Goal: Information Seeking & Learning: Learn about a topic

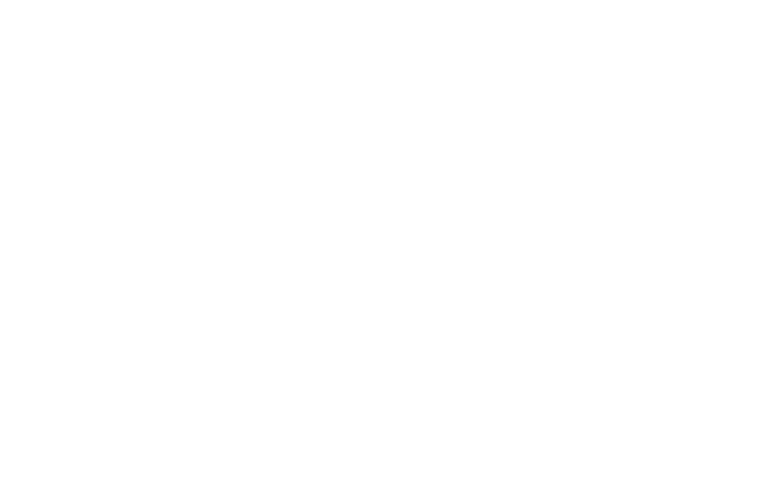
click at [127, 0] on html at bounding box center [386, 0] width 772 height 0
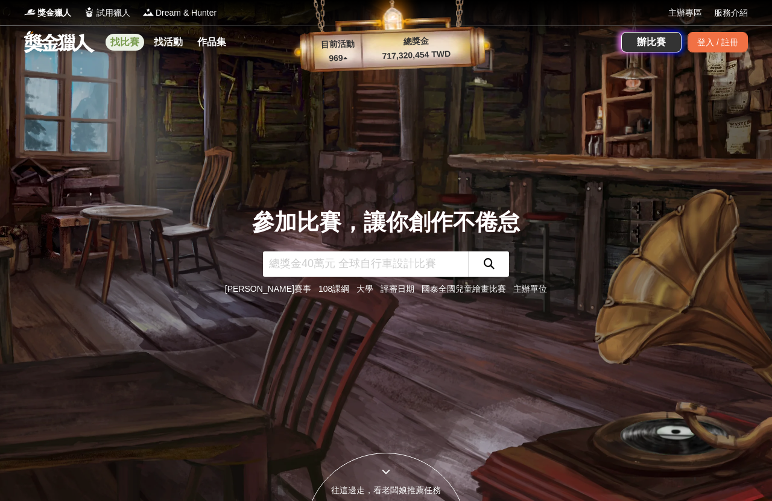
click at [128, 45] on link "找比賽" at bounding box center [125, 42] width 39 height 17
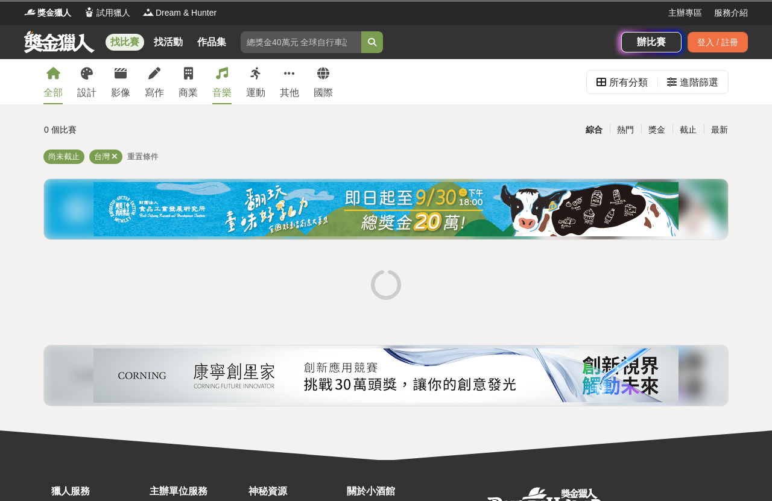
click at [224, 76] on icon at bounding box center [222, 74] width 12 height 12
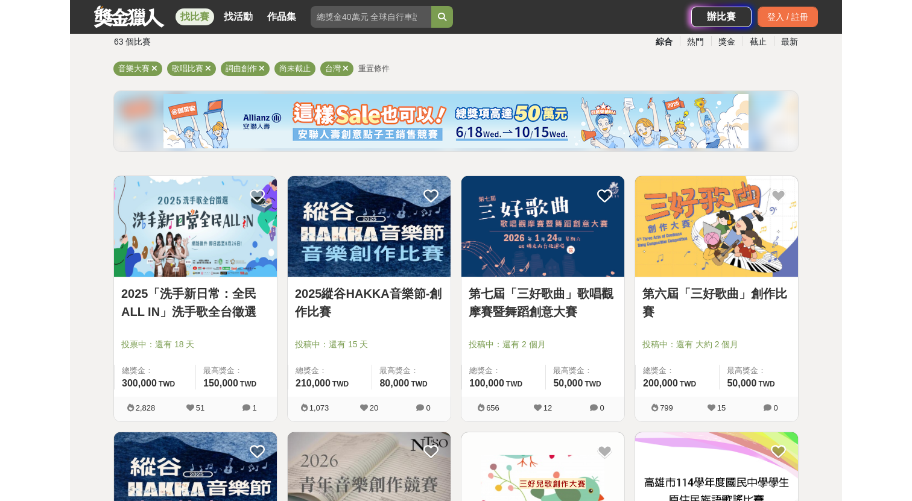
scroll to position [89, 0]
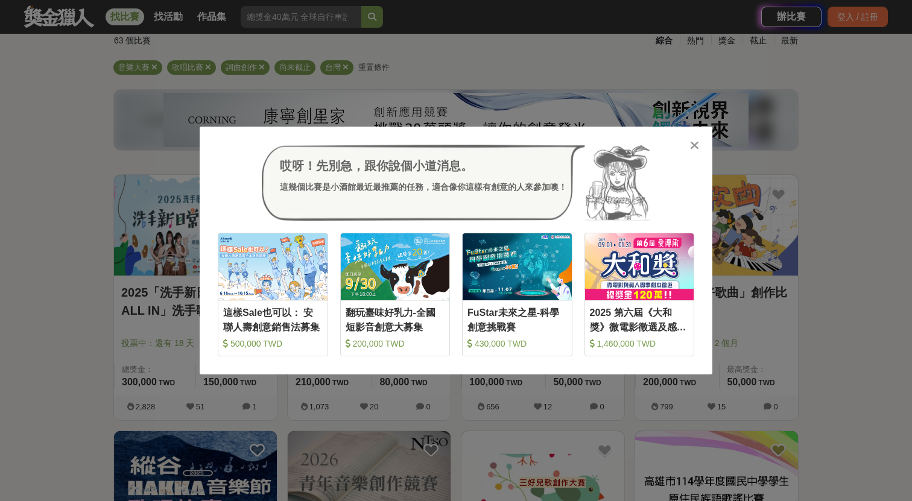
click at [697, 145] on icon at bounding box center [694, 145] width 9 height 12
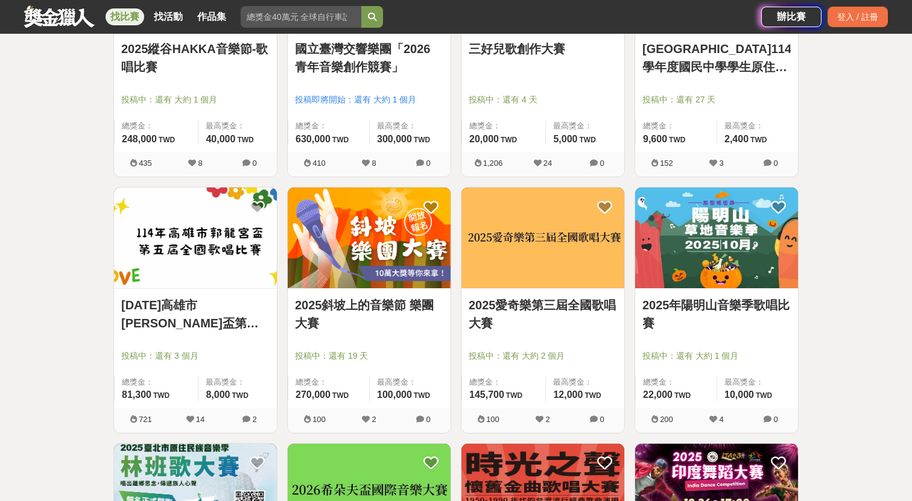
scroll to position [592, 0]
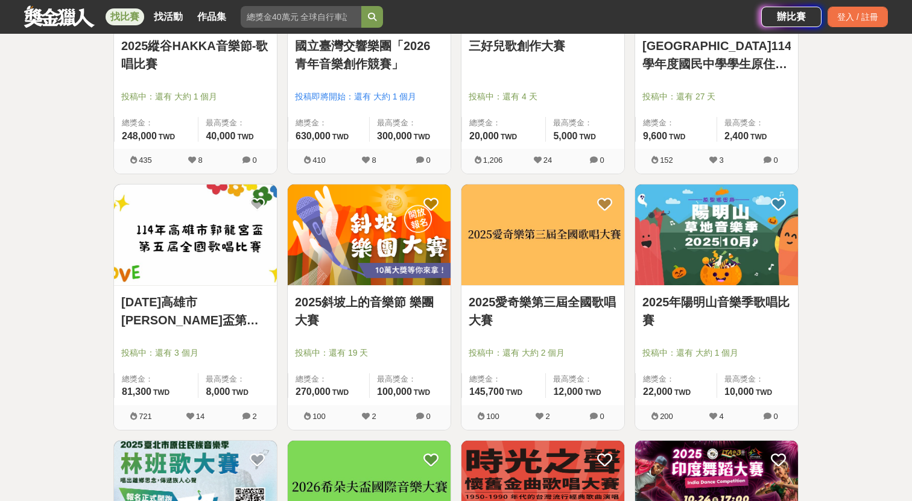
click at [360, 321] on link "2025斜坡上的音樂節 樂團大賽" at bounding box center [369, 311] width 148 height 36
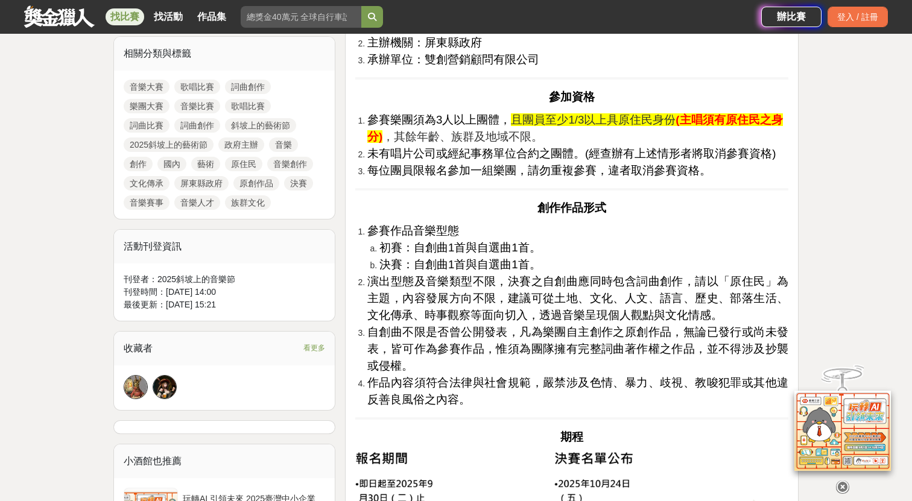
scroll to position [546, 0]
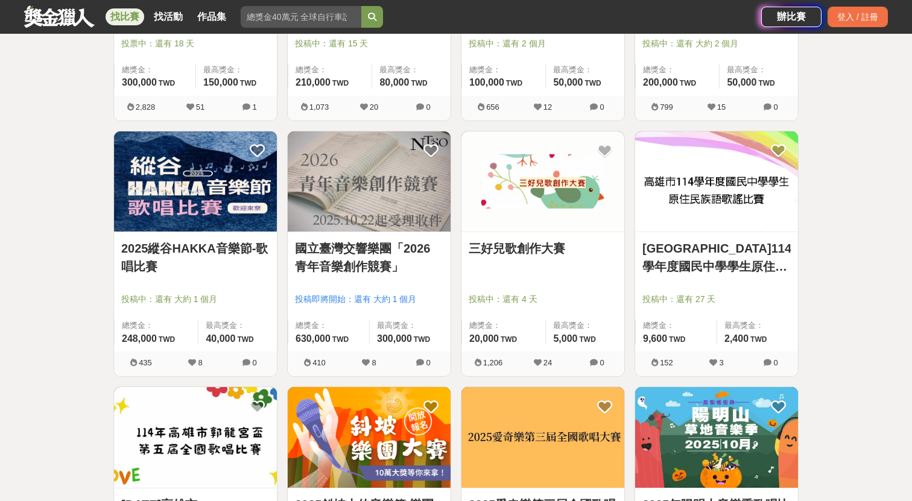
scroll to position [387, 0]
